Goal: Information Seeking & Learning: Find specific fact

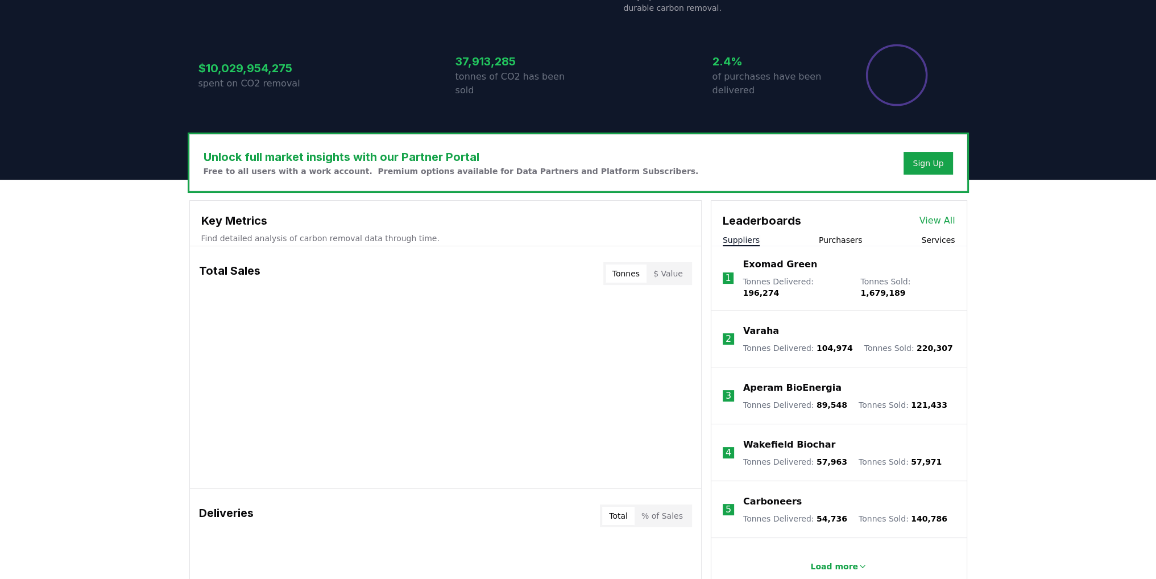
scroll to position [227, 0]
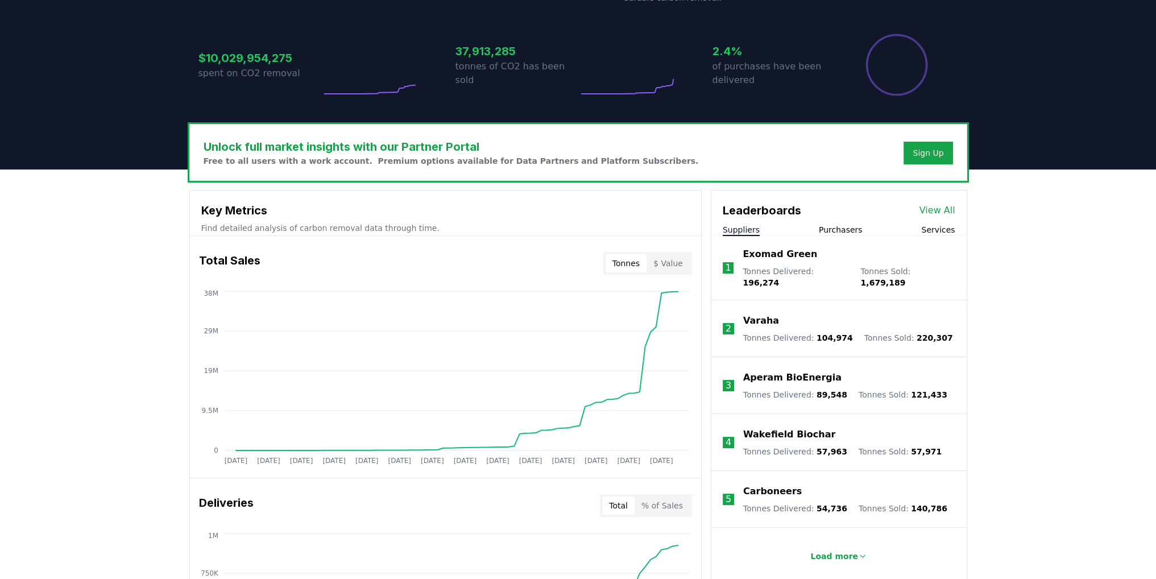
click at [854, 230] on button "Purchasers" at bounding box center [841, 229] width 44 height 11
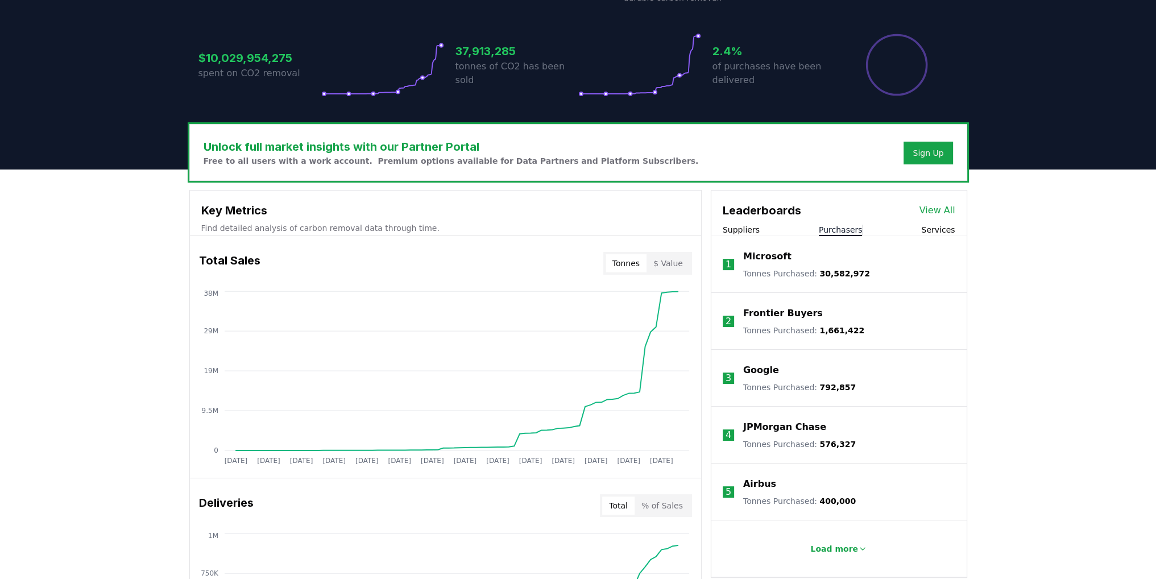
click at [827, 255] on div "Microsoft" at bounding box center [806, 257] width 127 height 14
click at [821, 269] on span "30,582,972" at bounding box center [844, 273] width 51 height 9
click at [812, 278] on li "1 Microsoft Tonnes Purchased : 30,582,972" at bounding box center [838, 264] width 255 height 57
click at [762, 253] on p "Microsoft" at bounding box center [767, 257] width 48 height 14
